Goal: Navigation & Orientation: Find specific page/section

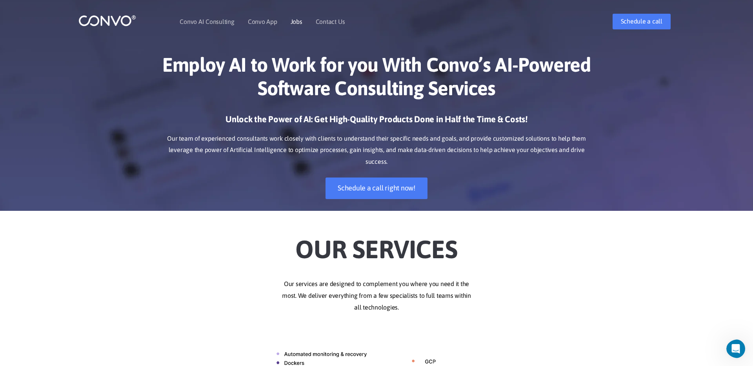
click at [301, 22] on link "Jobs" at bounding box center [296, 21] width 12 height 6
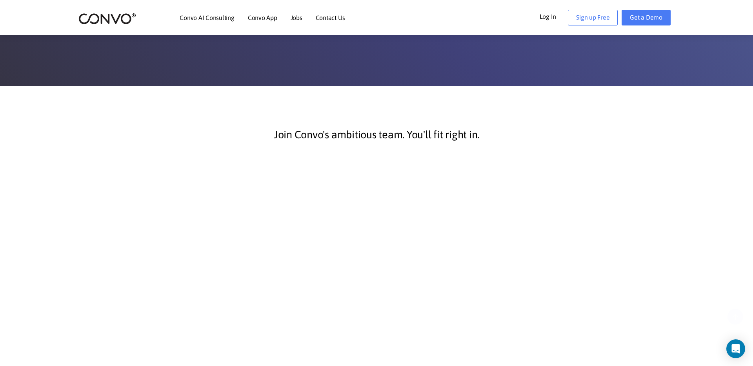
scroll to position [240, 0]
